Goal: Book appointment/travel/reservation

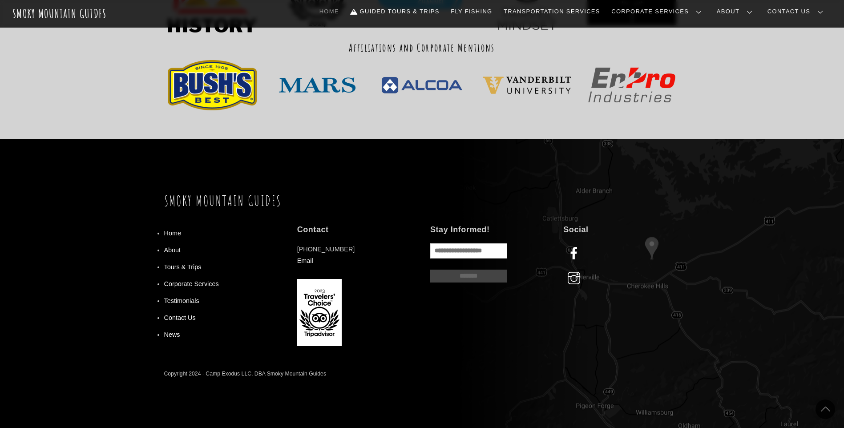
scroll to position [1068, 0]
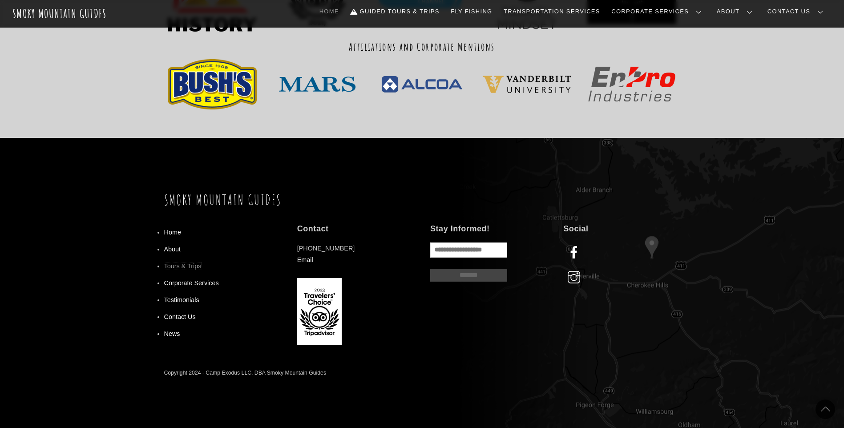
click at [195, 267] on link "Tours & Trips" at bounding box center [182, 266] width 37 height 7
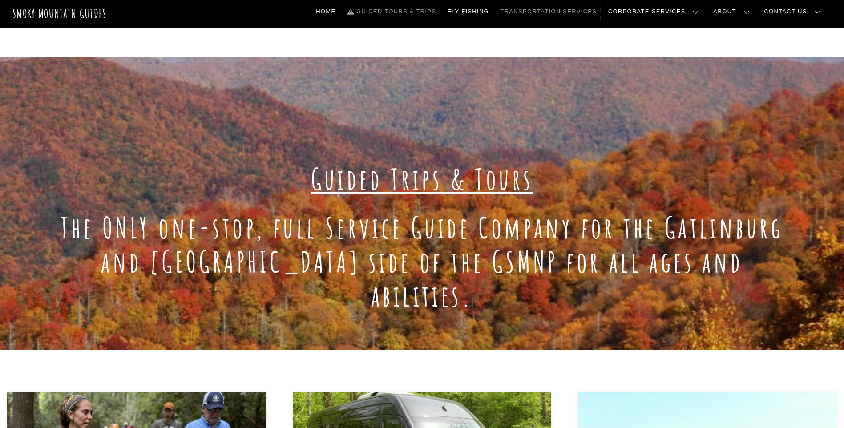
click at [600, 8] on link "Transportation Services" at bounding box center [548, 11] width 103 height 19
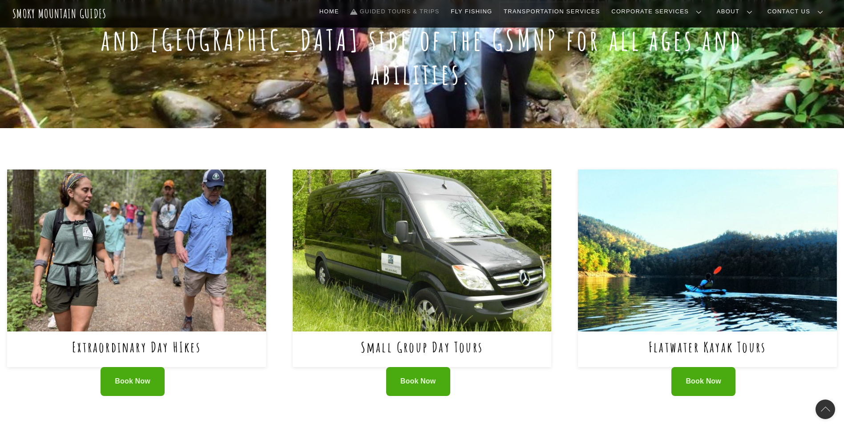
scroll to position [223, 0]
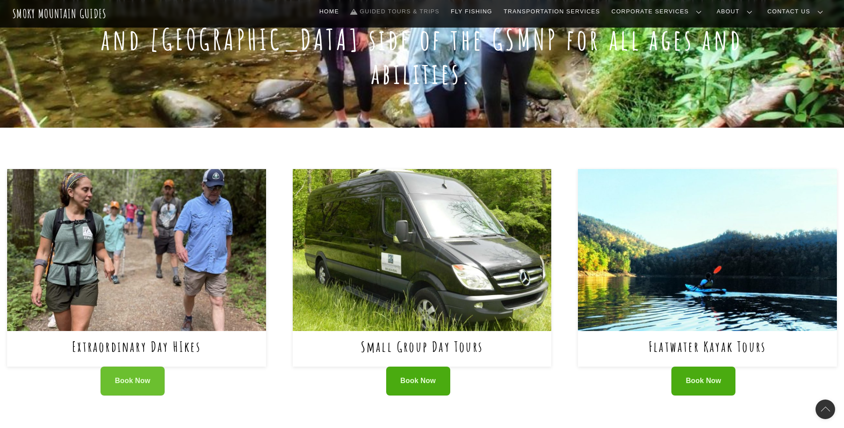
click at [145, 367] on link "Book Now" at bounding box center [133, 381] width 64 height 29
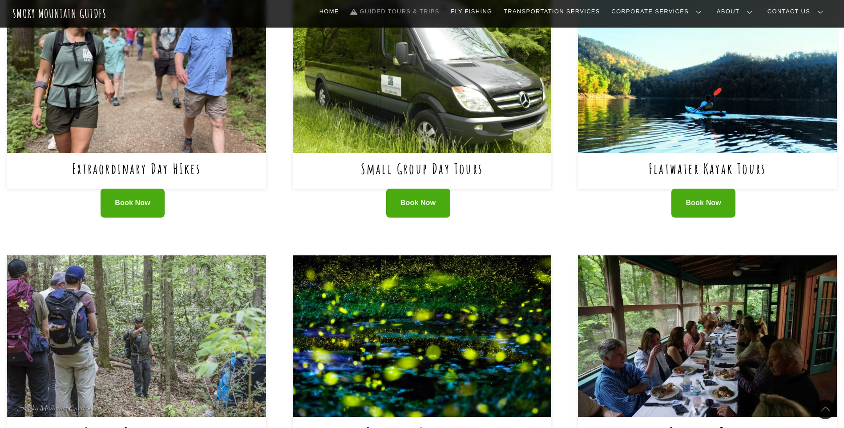
scroll to position [445, 0]
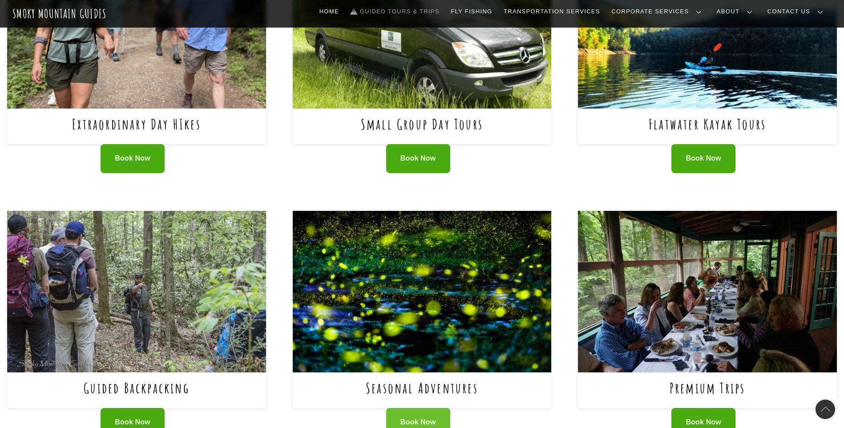
click at [429, 408] on link "Book Now" at bounding box center [418, 422] width 64 height 29
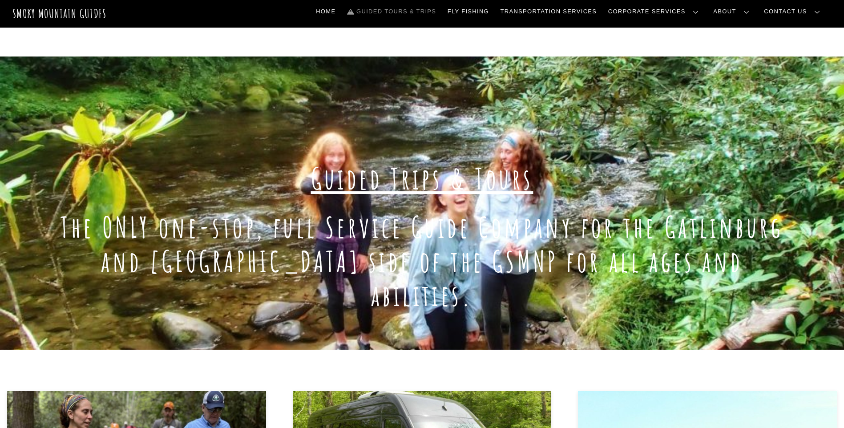
scroll to position [0, 0]
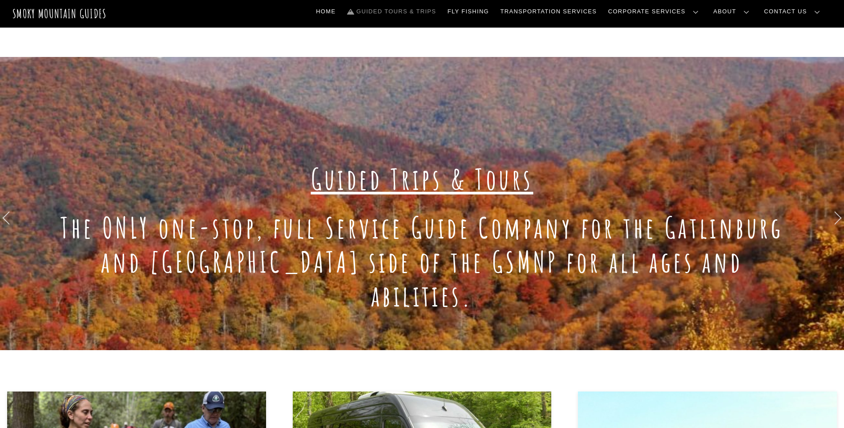
drag, startPoint x: 315, startPoint y: 292, endPoint x: 317, endPoint y: 300, distance: 8.6
click at [315, 295] on div "Guided Trips & Tours The ONLY one-stop, full Service Guide Company for the [GEO…" at bounding box center [422, 221] width 844 height 328
click at [138, 275] on h1 "The ONLY one-stop, full Service Guide Company for the Gatlinburg and [GEOGRAPHI…" at bounding box center [422, 262] width 730 height 102
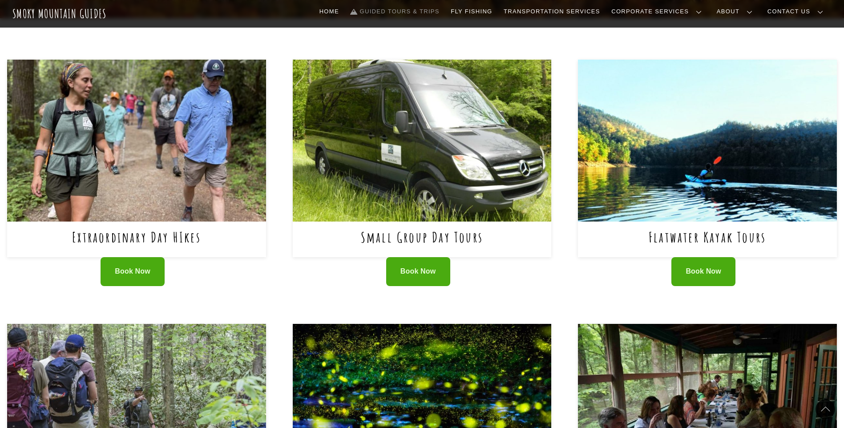
scroll to position [374, 0]
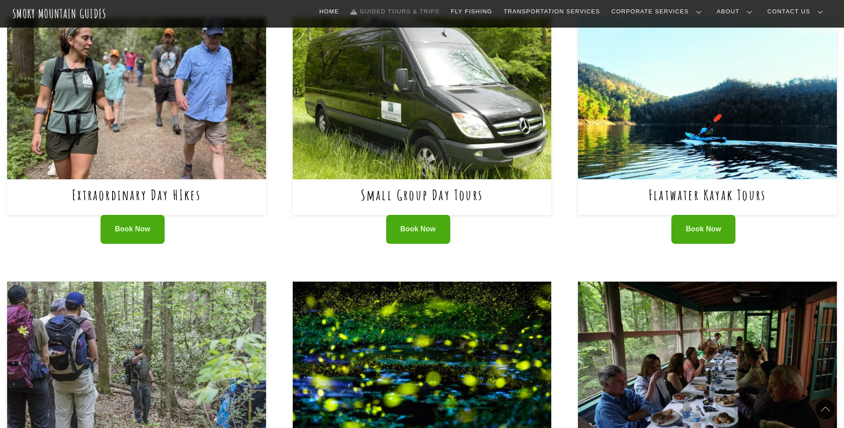
click at [182, 362] on img at bounding box center [136, 363] width 259 height 162
